Goal: Task Accomplishment & Management: Complete application form

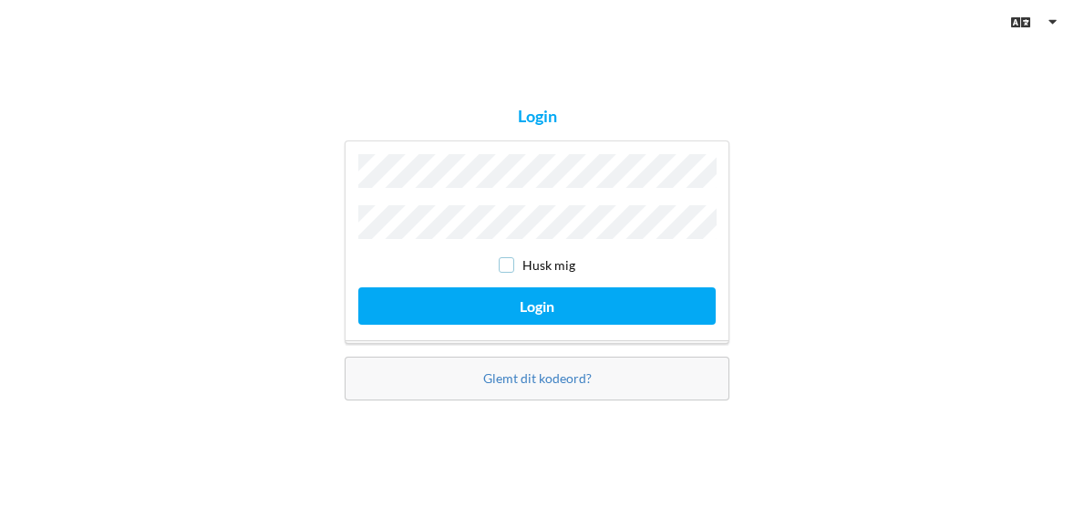
click at [510, 263] on input "checkbox" at bounding box center [505, 264] width 15 height 15
checkbox input "true"
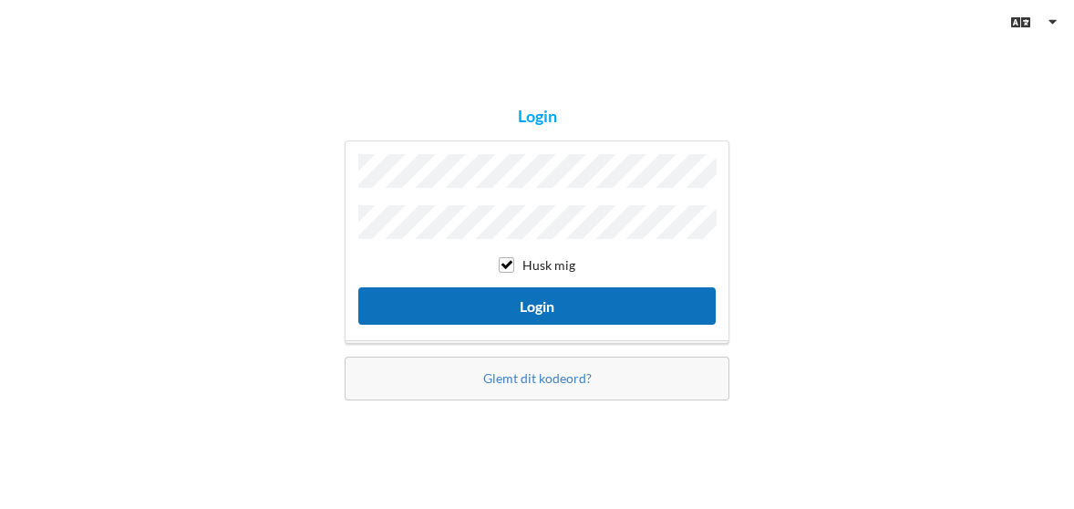
click at [516, 303] on button "Login" at bounding box center [536, 305] width 357 height 37
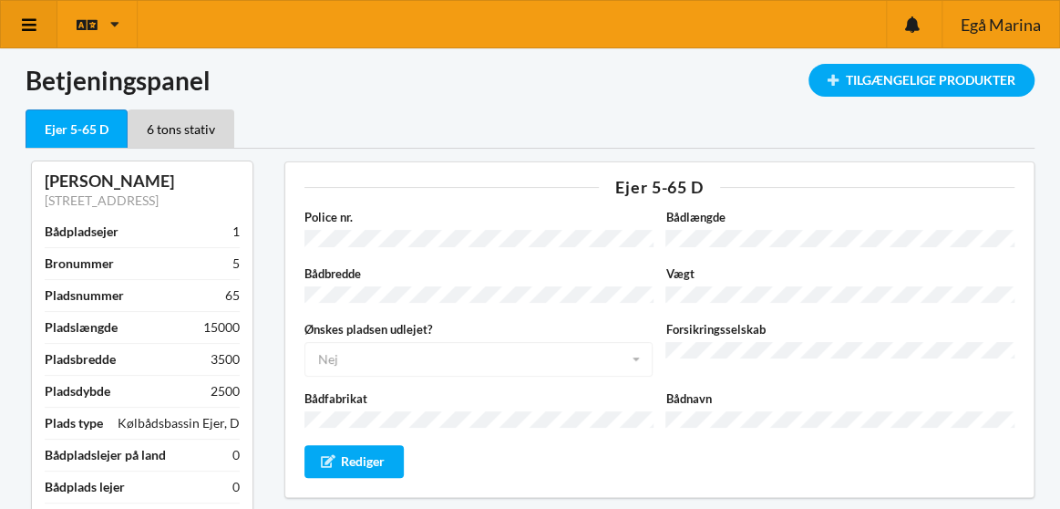
click at [35, 21] on icon at bounding box center [29, 24] width 19 height 16
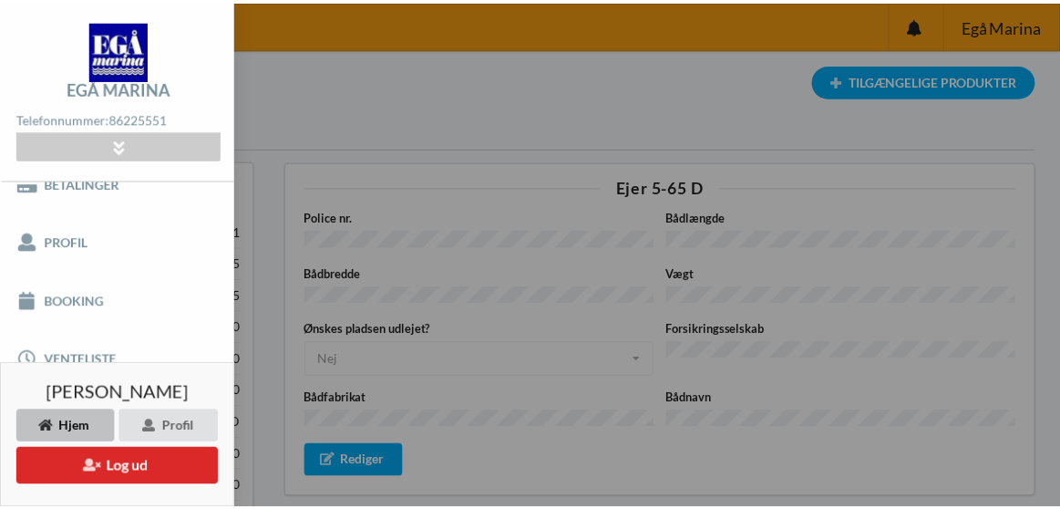
scroll to position [186, 0]
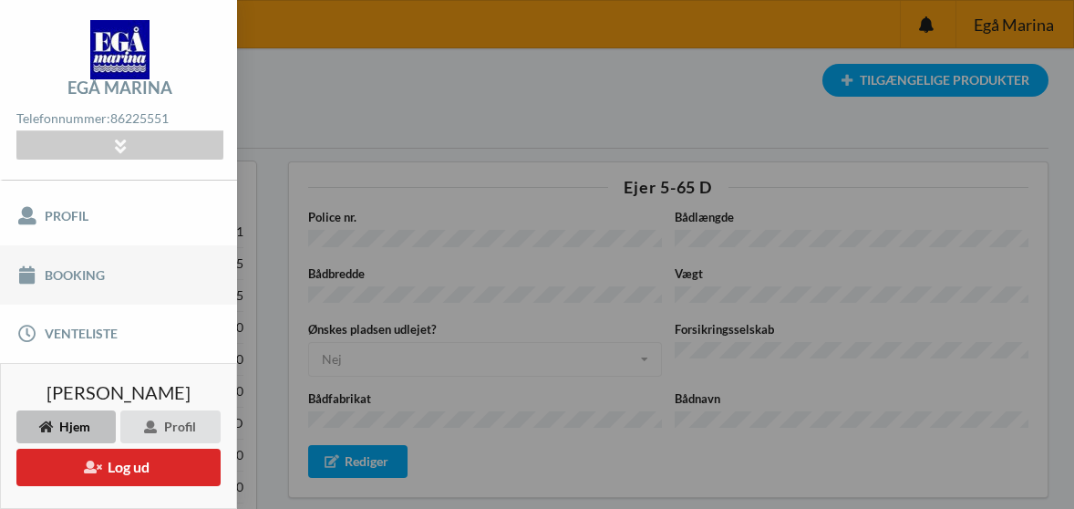
click at [95, 252] on link "Booking" at bounding box center [118, 274] width 237 height 58
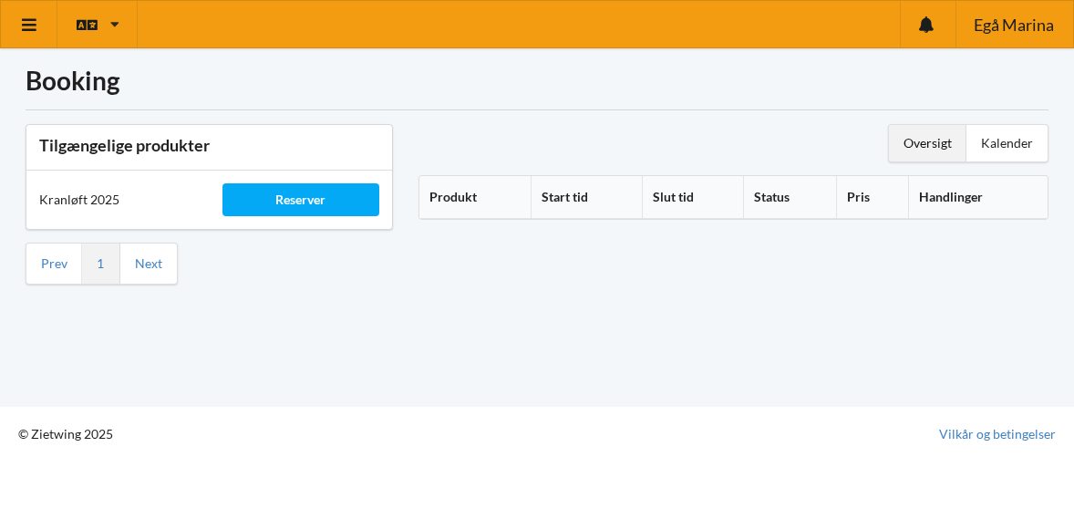
click at [581, 195] on th "Start tid" at bounding box center [585, 197] width 111 height 43
click at [1003, 141] on div "Kalender" at bounding box center [1006, 143] width 81 height 36
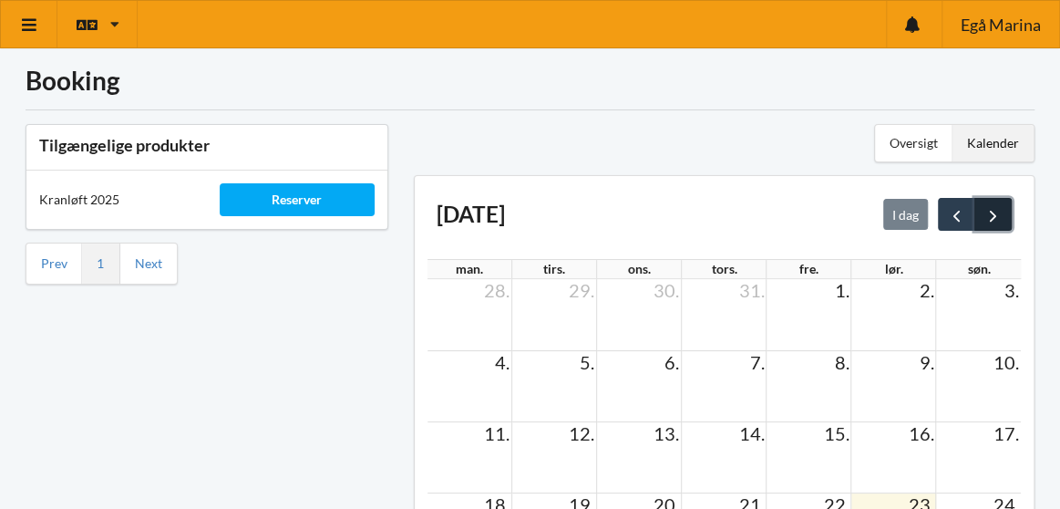
click at [1001, 214] on span "next" at bounding box center [992, 215] width 19 height 19
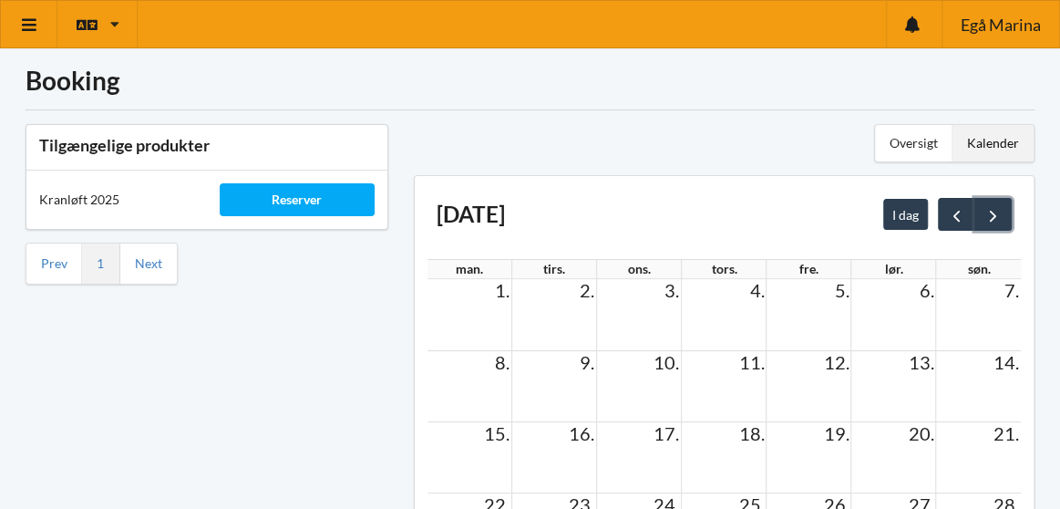
click at [1001, 214] on span "next" at bounding box center [992, 215] width 19 height 19
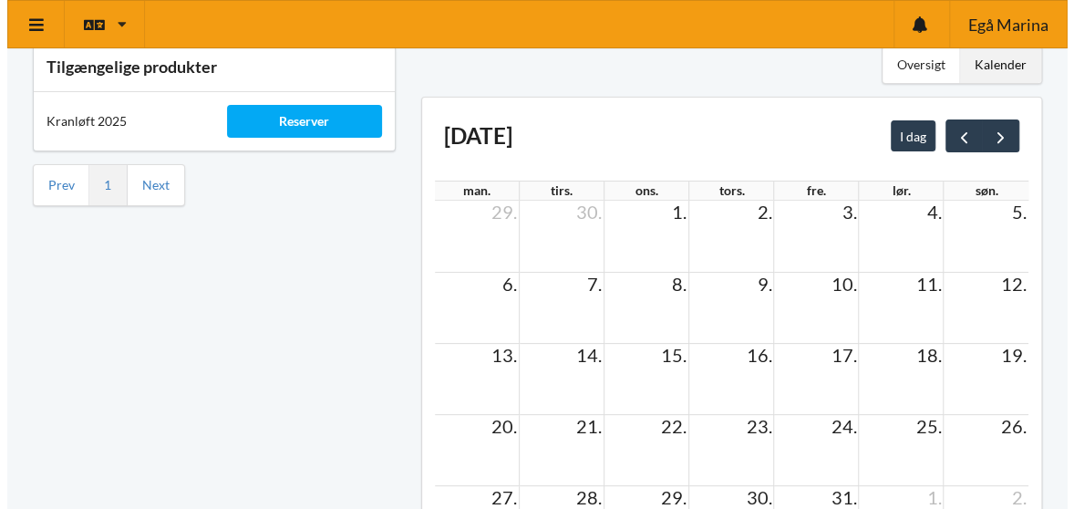
scroll to position [55, 0]
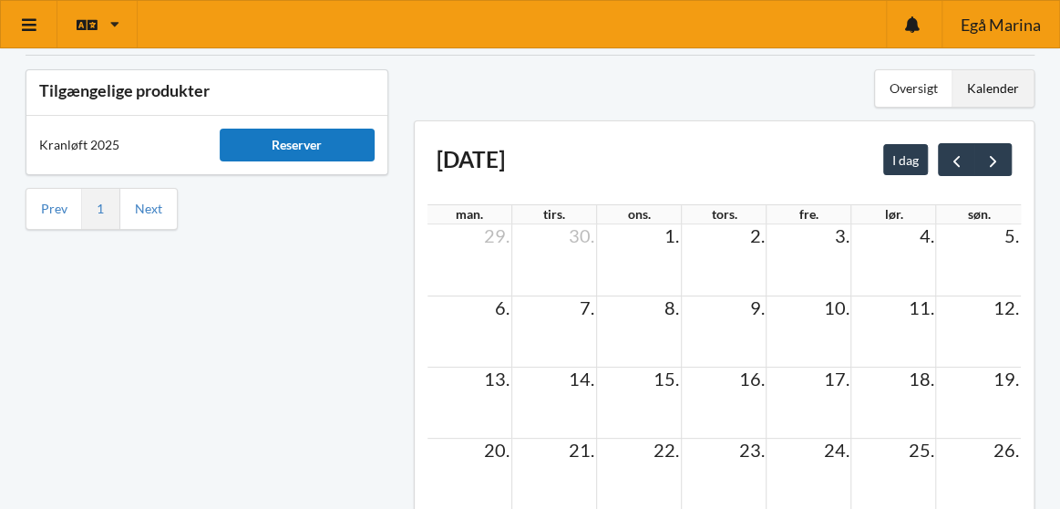
click at [287, 138] on div "Reserver" at bounding box center [297, 144] width 155 height 33
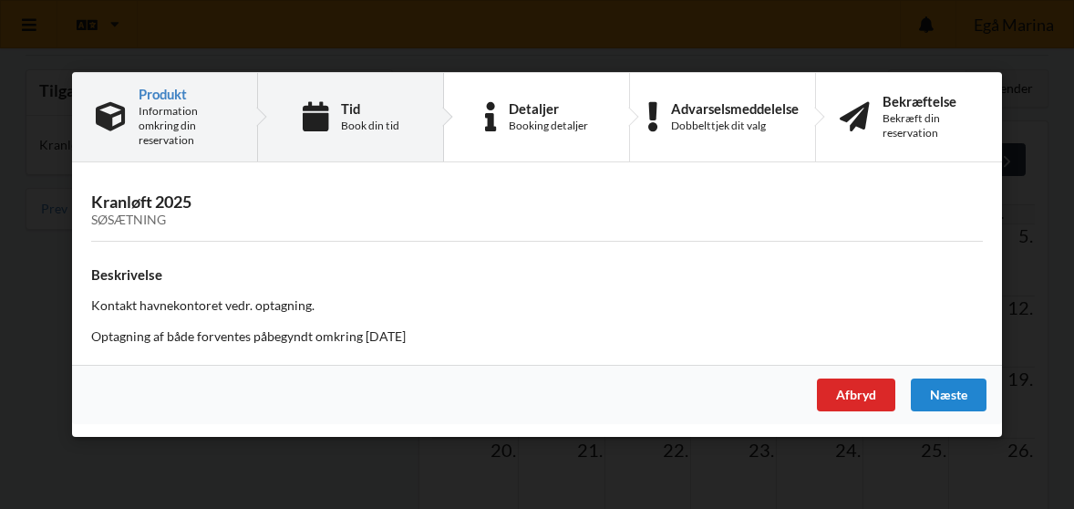
click at [332, 133] on div "Tid Book din tid" at bounding box center [351, 117] width 186 height 88
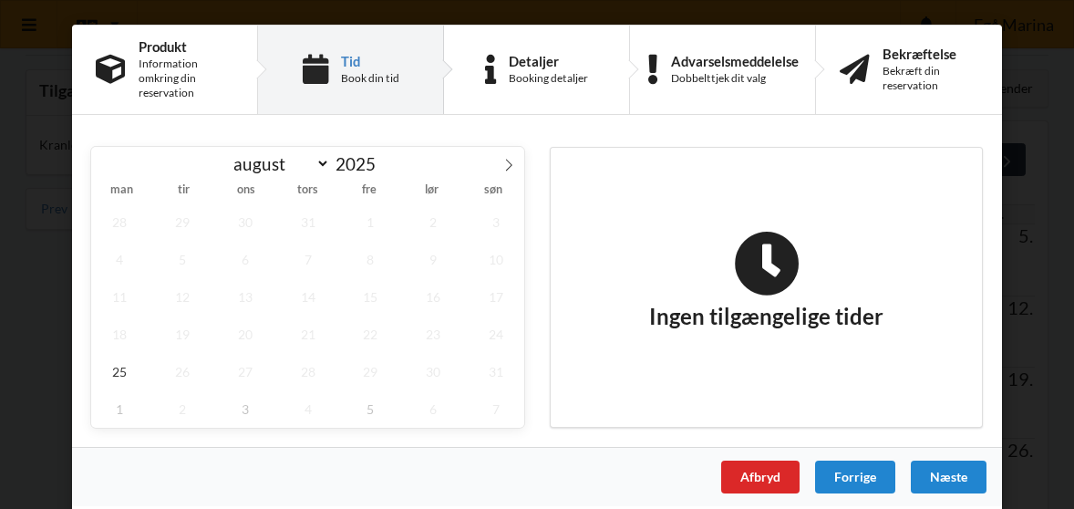
scroll to position [0, 0]
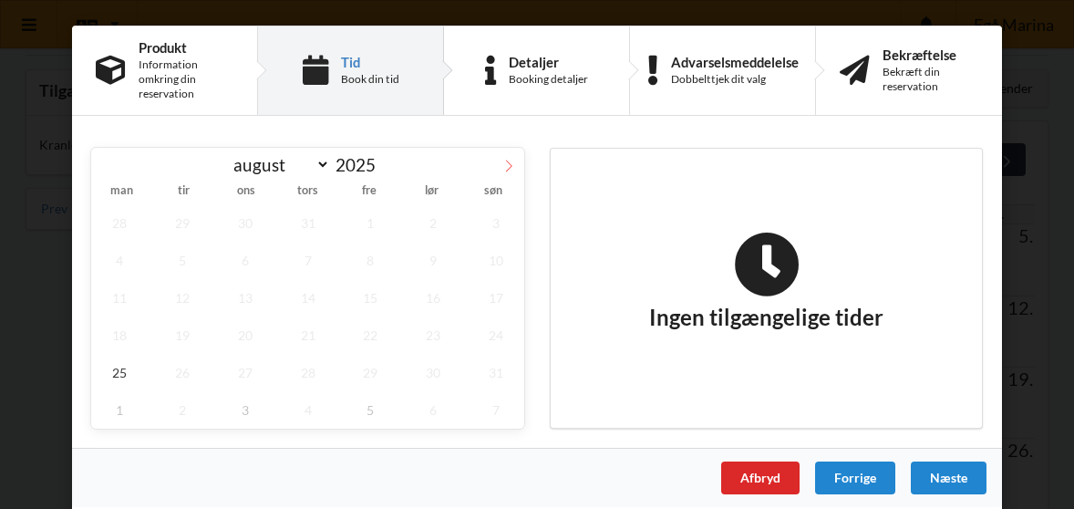
click at [505, 158] on span at bounding box center [508, 163] width 31 height 31
click at [505, 165] on icon at bounding box center [508, 165] width 13 height 13
select select "9"
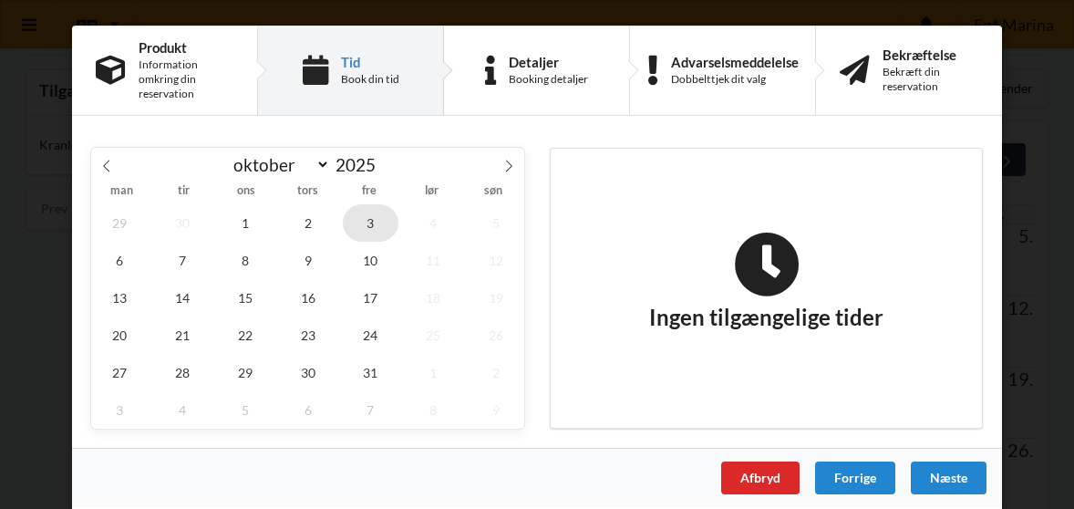
click at [361, 220] on span "3" at bounding box center [371, 222] width 57 height 37
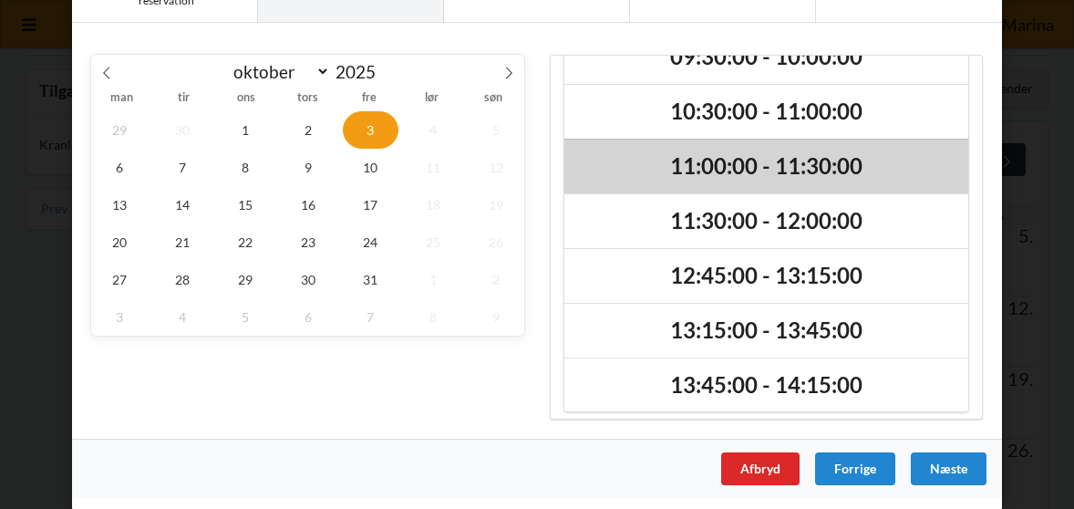
scroll to position [150, 0]
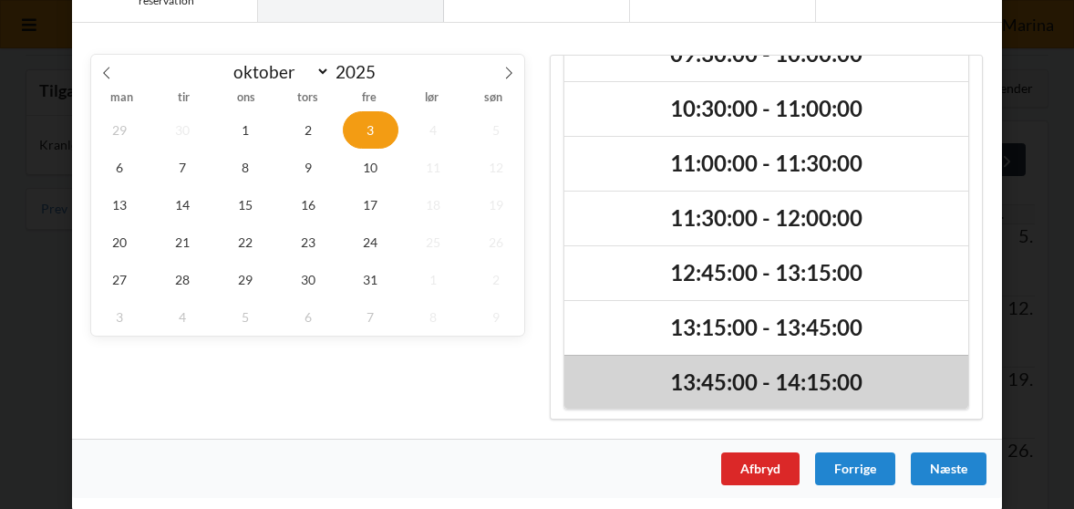
click at [806, 370] on h2 "13:45:00 - 14:15:00" at bounding box center [766, 382] width 378 height 28
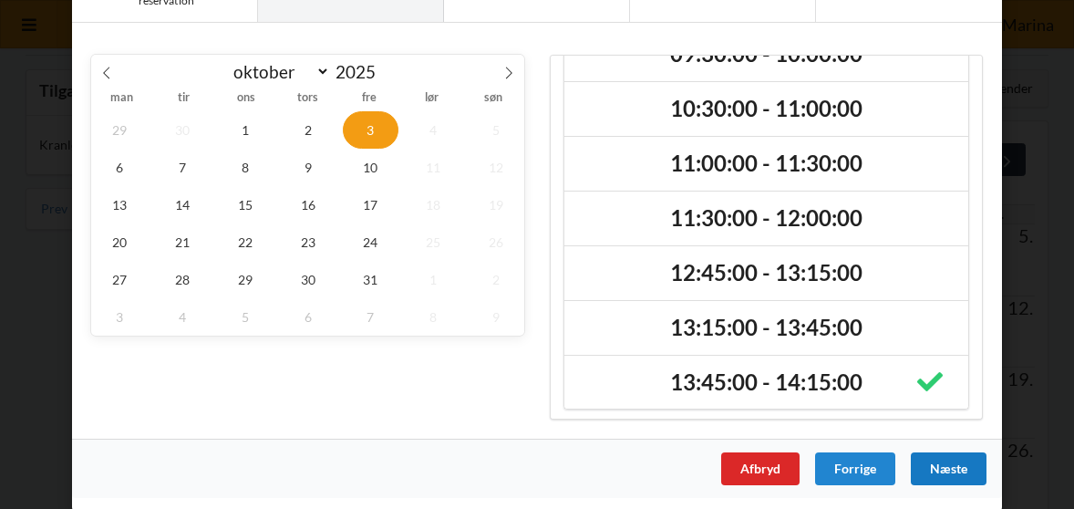
click at [923, 467] on div "Næste" at bounding box center [948, 468] width 76 height 33
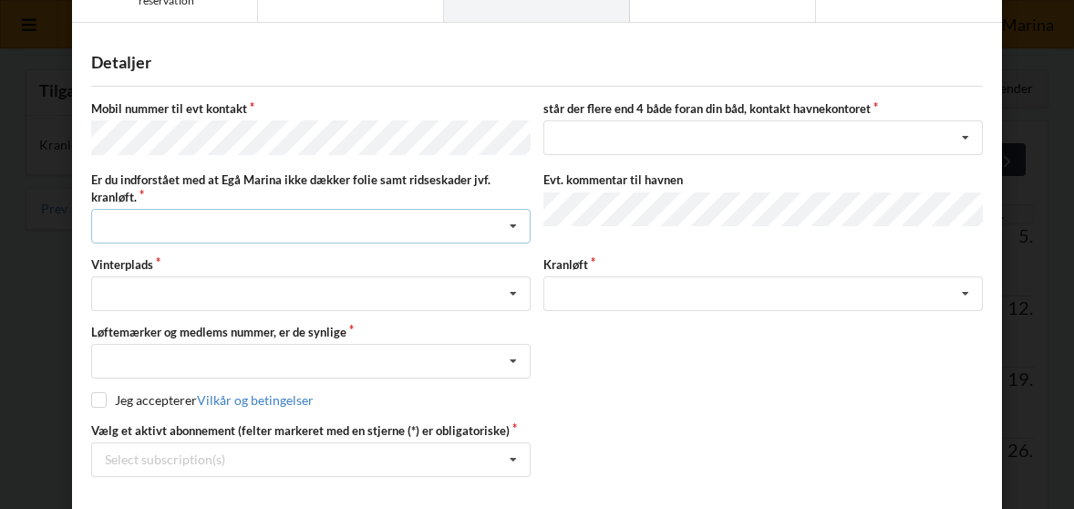
click at [512, 219] on icon at bounding box center [512, 227] width 27 height 34
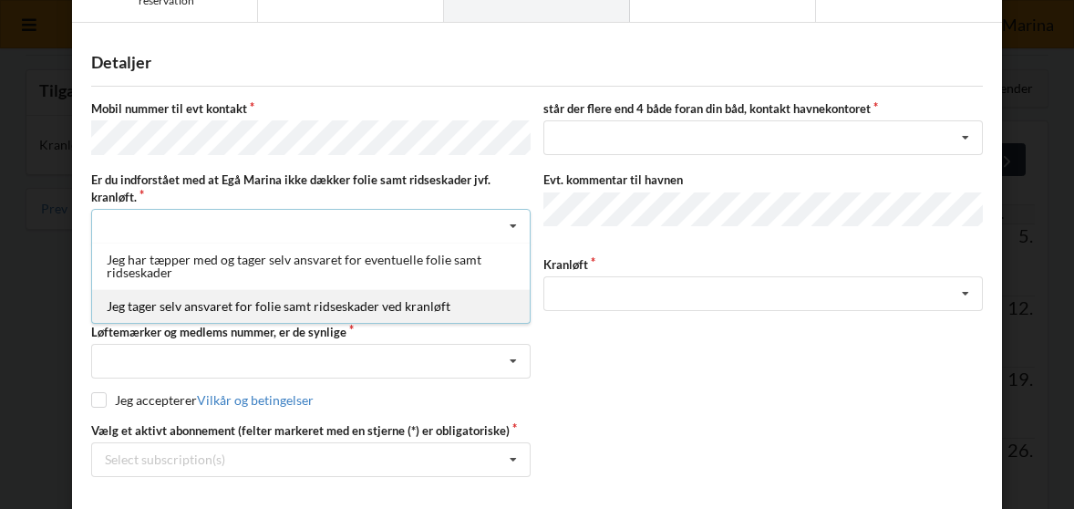
click at [196, 303] on div "Jeg tager selv ansvaret for folie samt ridseskader ved kranløft" at bounding box center [310, 306] width 437 height 34
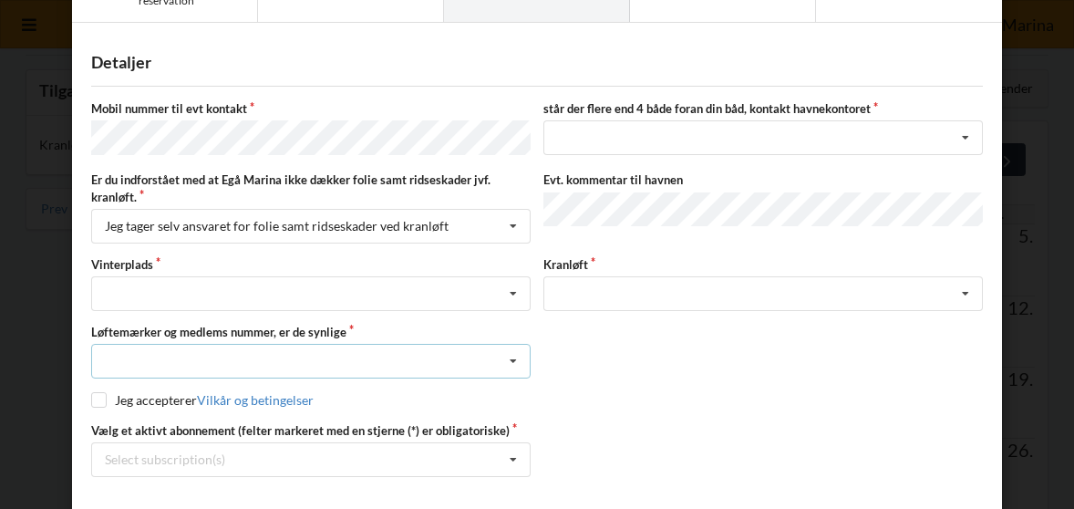
click at [509, 359] on icon at bounding box center [512, 361] width 27 height 34
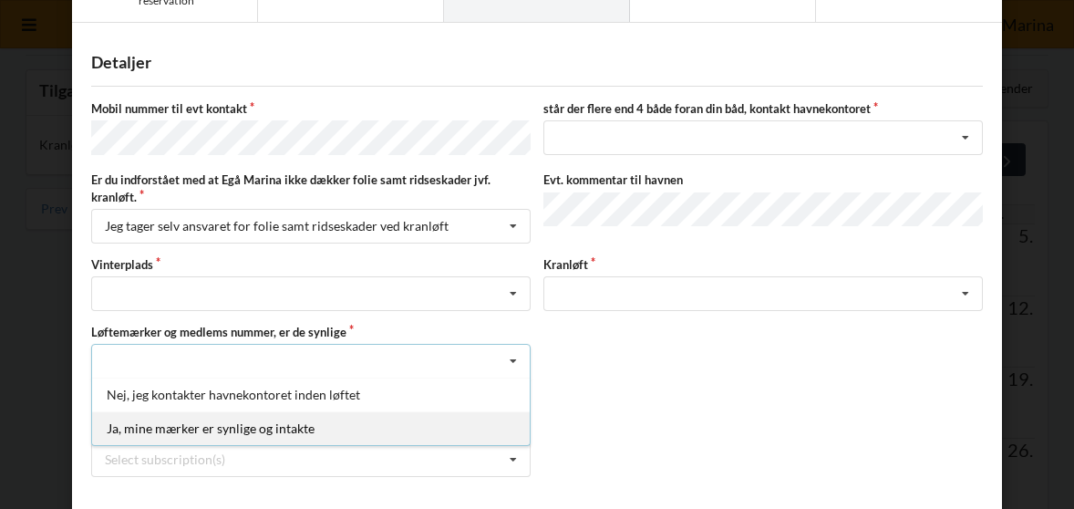
click at [146, 422] on div "Ja, mine mærker er synlige og intakte" at bounding box center [310, 428] width 437 height 34
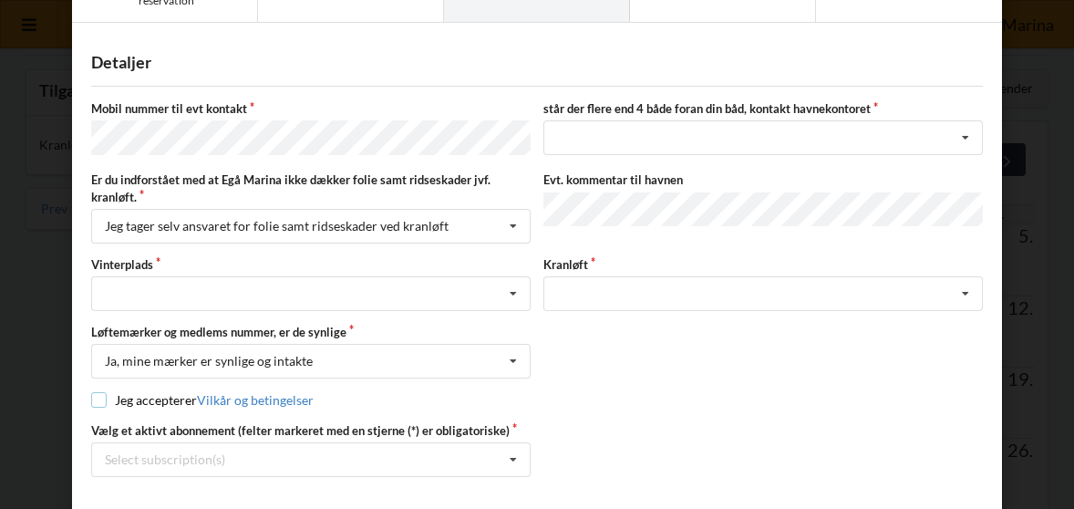
click at [98, 396] on input "checkbox" at bounding box center [98, 399] width 15 height 15
checkbox input "true"
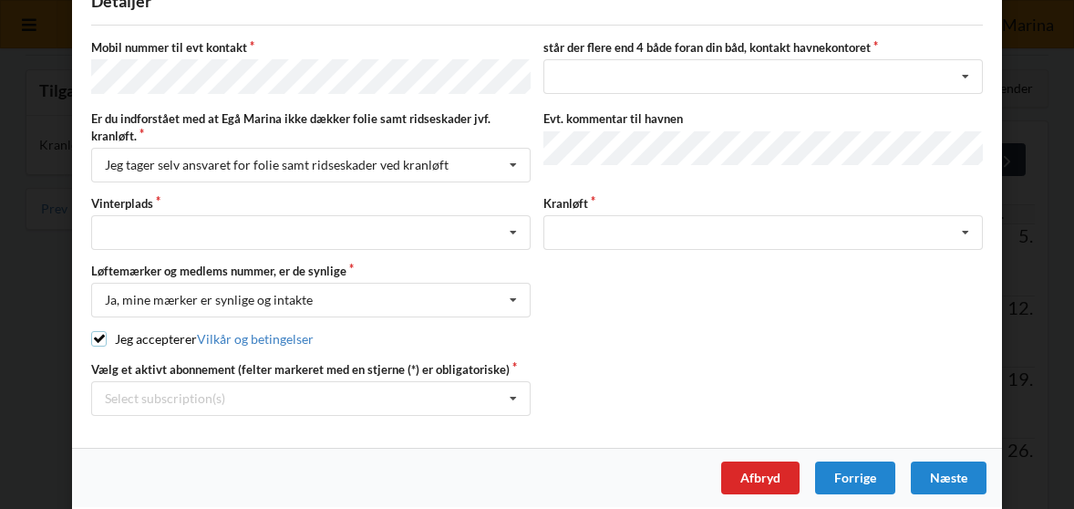
scroll to position [159, 0]
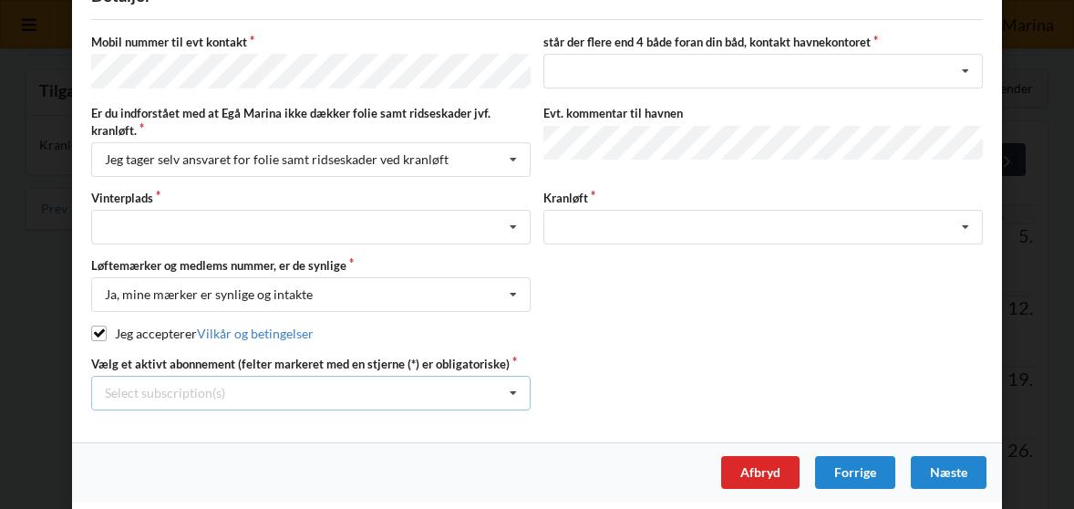
click at [509, 385] on icon at bounding box center [512, 393] width 27 height 34
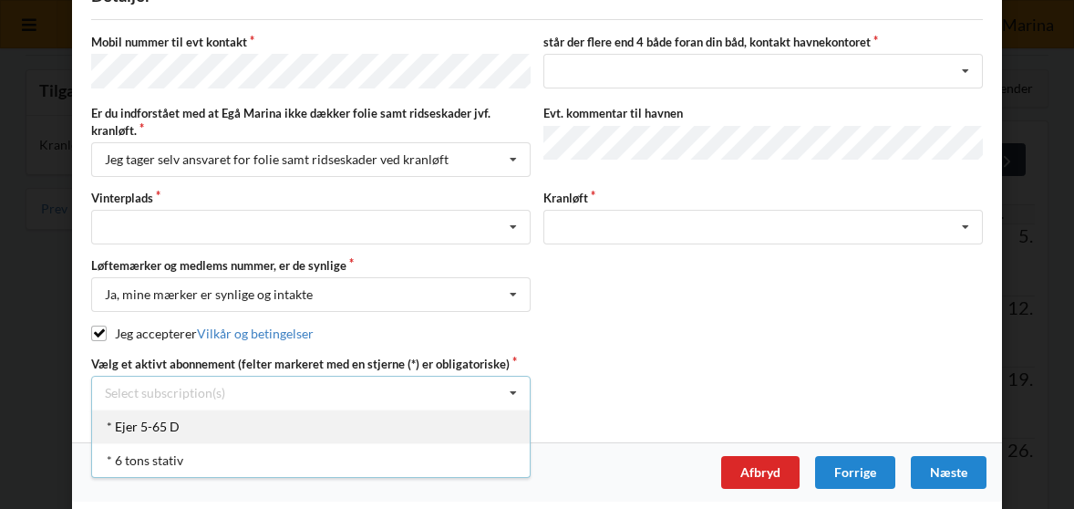
click at [137, 424] on div "* Ejer 5-65 D" at bounding box center [310, 426] width 437 height 34
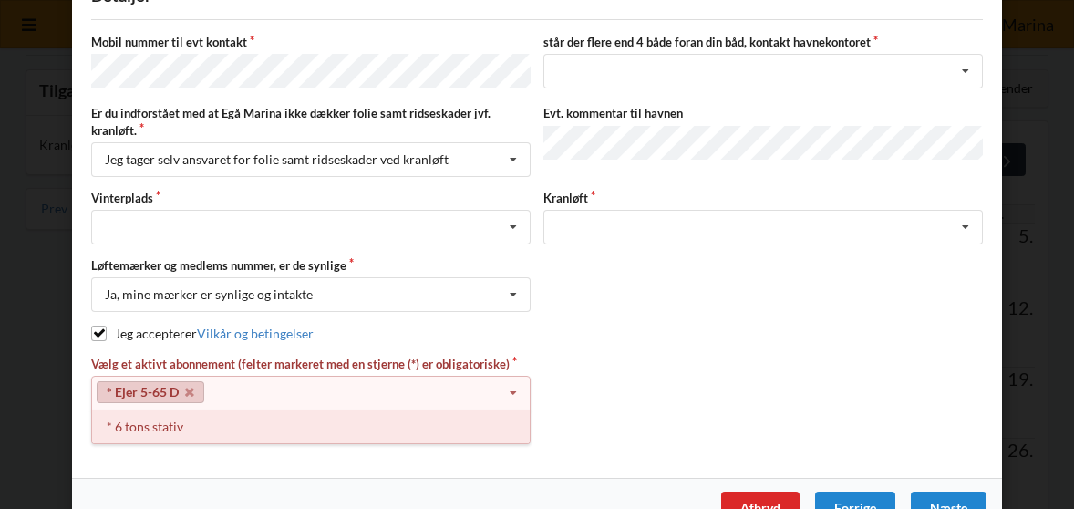
click at [207, 416] on div "* 6 tons stativ" at bounding box center [310, 426] width 437 height 34
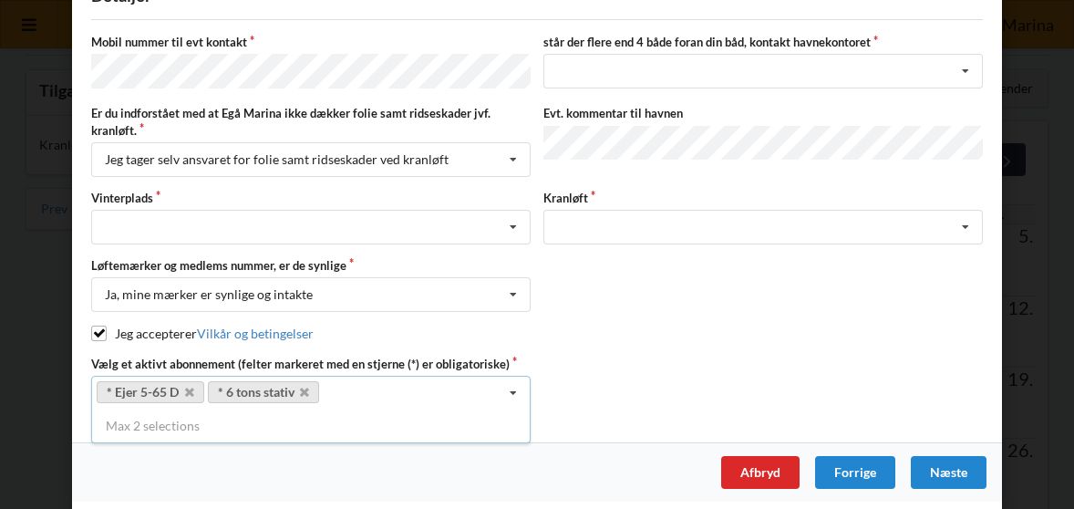
click at [753, 325] on div "Jeg accepterer Vilkår og betingelser" at bounding box center [536, 333] width 891 height 18
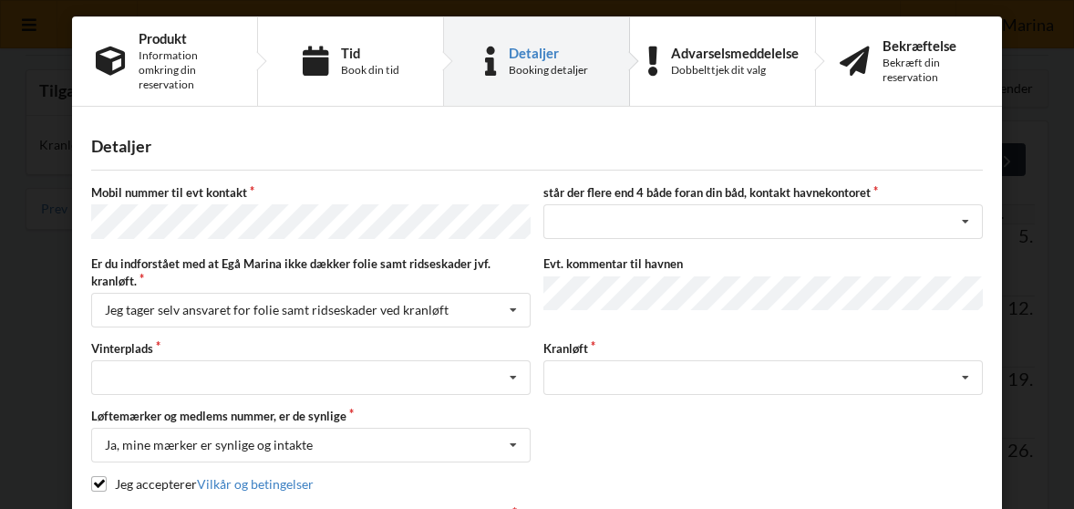
scroll to position [0, 0]
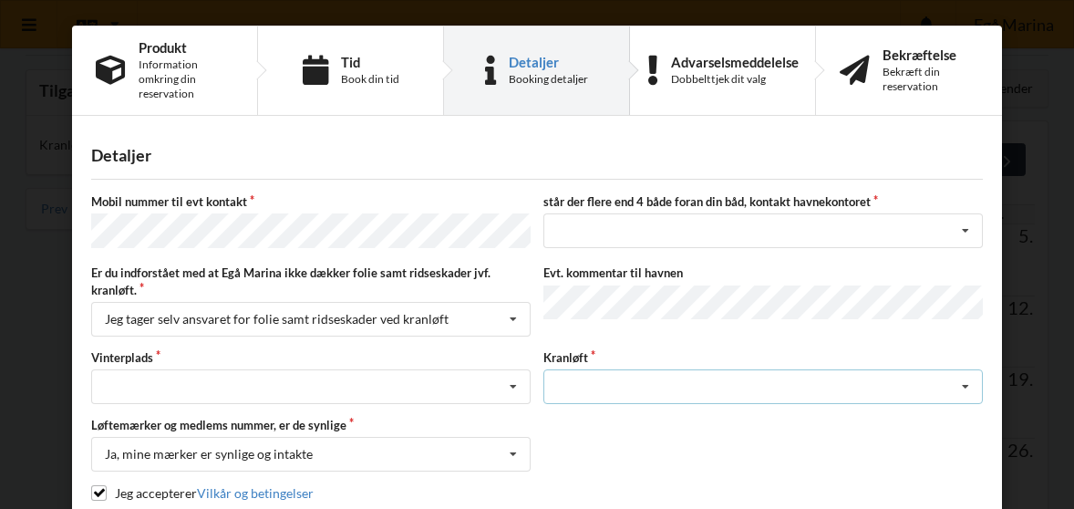
click at [961, 381] on icon at bounding box center [964, 387] width 27 height 34
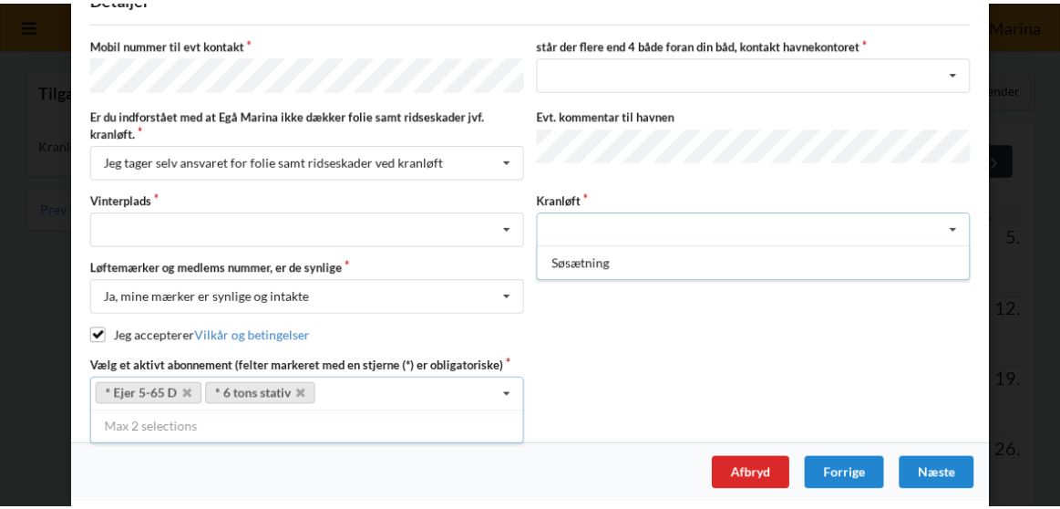
scroll to position [159, 0]
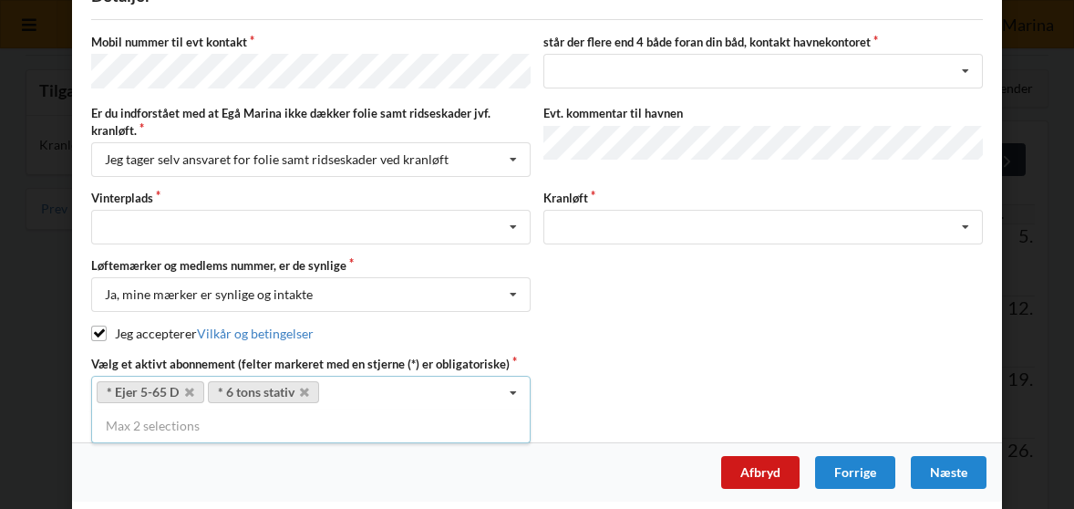
click at [743, 469] on div "Afbryd" at bounding box center [760, 472] width 78 height 33
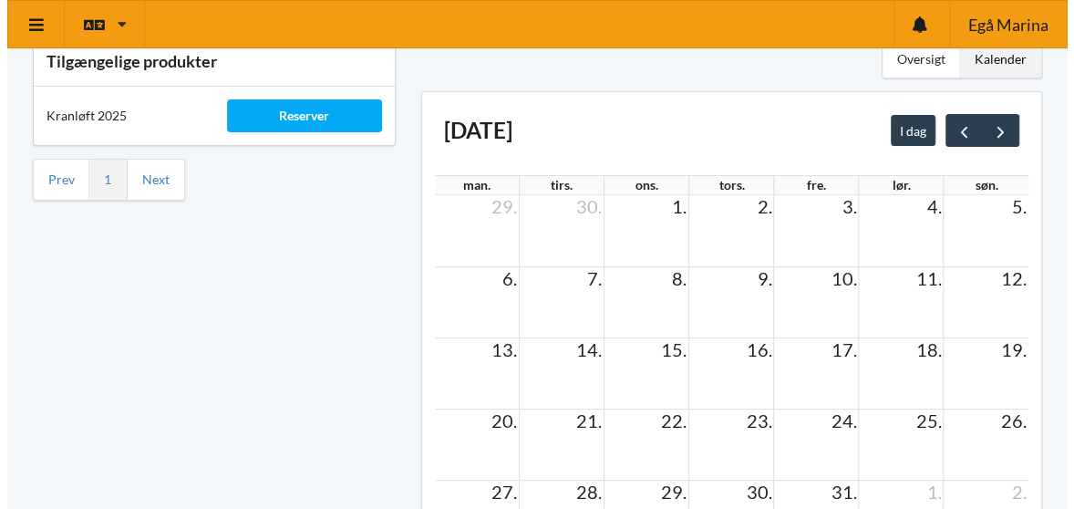
scroll to position [0, 0]
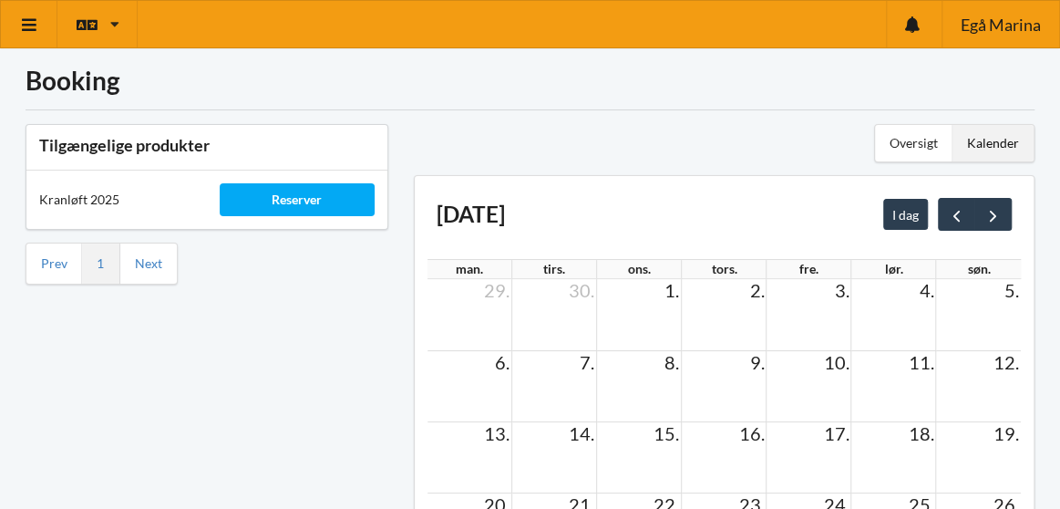
click at [981, 138] on div "Kalender" at bounding box center [992, 143] width 81 height 36
click at [933, 143] on div "Oversigt" at bounding box center [913, 143] width 77 height 36
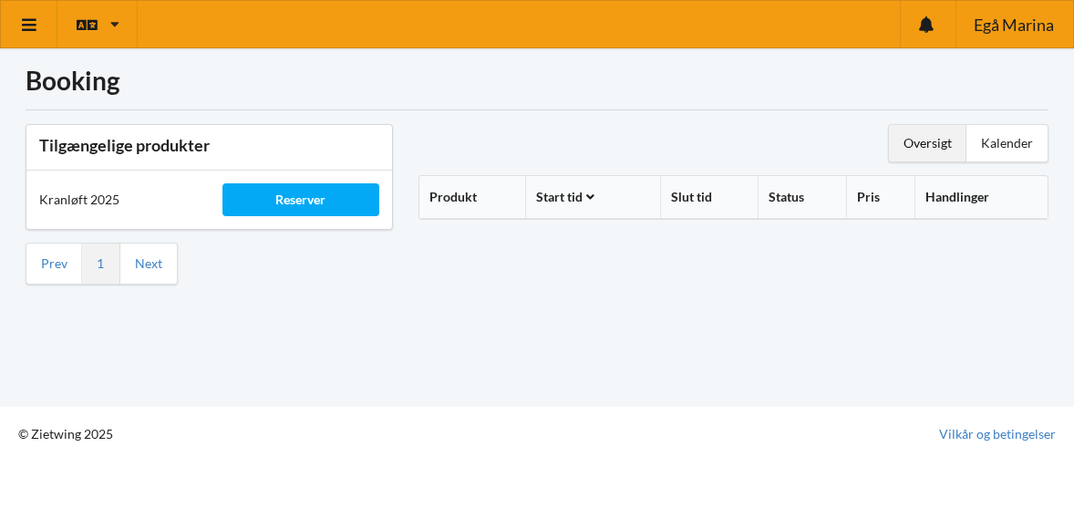
click at [954, 200] on th "Handlinger" at bounding box center [980, 197] width 133 height 43
